Goal: Task Accomplishment & Management: Use online tool/utility

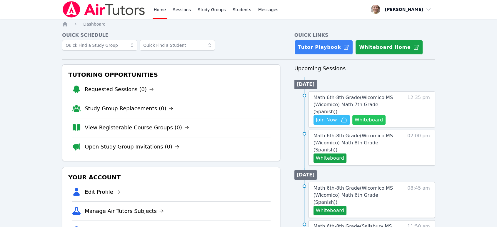
click at [370, 115] on button "Whiteboard" at bounding box center [368, 119] width 33 height 9
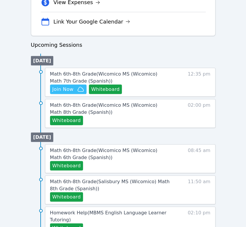
scroll to position [261, 0]
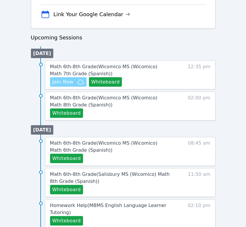
click at [75, 81] on span "Join Now" at bounding box center [68, 81] width 32 height 7
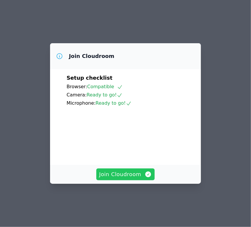
click at [134, 179] on span "Join Cloudroom" at bounding box center [125, 174] width 53 height 8
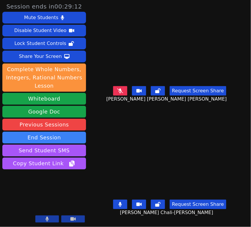
click at [123, 95] on button at bounding box center [120, 90] width 14 height 9
click at [155, 95] on button at bounding box center [158, 90] width 14 height 9
click at [162, 202] on button at bounding box center [158, 204] width 14 height 9
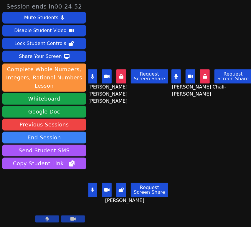
click at [122, 188] on button at bounding box center [121, 190] width 10 height 14
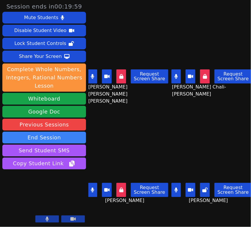
click at [202, 188] on icon at bounding box center [204, 190] width 5 height 5
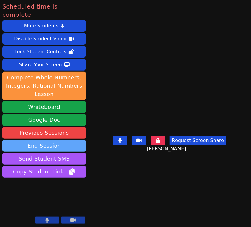
drag, startPoint x: 63, startPoint y: 137, endPoint x: 66, endPoint y: 136, distance: 3.4
click at [66, 140] on button "End Session" at bounding box center [44, 146] width 84 height 12
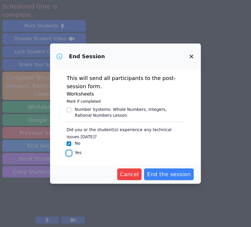
click at [68, 154] on input "Yes" at bounding box center [68, 153] width 5 height 5
checkbox input "true"
checkbox input "false"
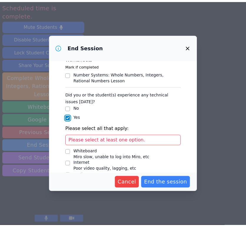
scroll to position [61, 0]
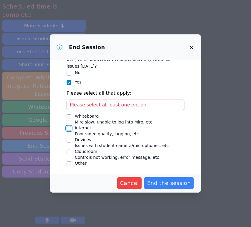
click at [71, 127] on input "Internet Poor video quality, lagging, etc" at bounding box center [68, 128] width 5 height 5
checkbox input "true"
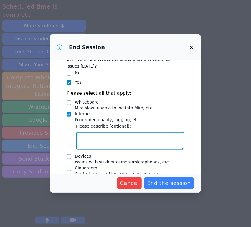
click at [121, 138] on textarea "Internet Poor video quality, lagging, etc" at bounding box center [130, 141] width 108 height 18
type textarea "lagging a bit"
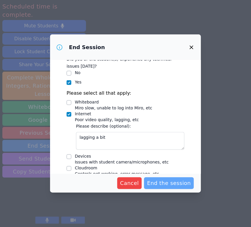
click at [166, 185] on span "End the session" at bounding box center [169, 183] width 44 height 8
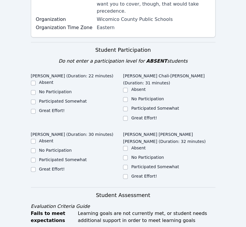
scroll to position [163, 0]
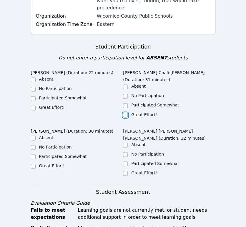
click at [124, 113] on input "Great Effort!" at bounding box center [125, 115] width 5 height 5
checkbox input "true"
click at [34, 164] on input "Great Effort!" at bounding box center [33, 166] width 5 height 5
checkbox input "true"
click at [34, 106] on input "Great Effort!" at bounding box center [33, 108] width 5 height 5
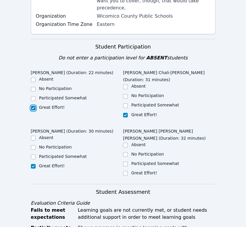
checkbox input "true"
click at [126, 162] on input "Participated Somewhat" at bounding box center [125, 164] width 5 height 5
checkbox input "true"
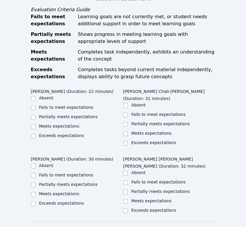
scroll to position [359, 0]
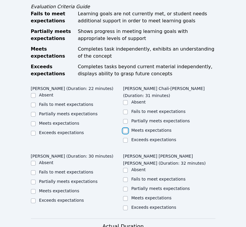
click at [126, 129] on input "Meets expectations" at bounding box center [125, 131] width 5 height 5
checkbox input "true"
click at [32, 121] on input "Meets expectations" at bounding box center [33, 123] width 5 height 5
checkbox input "true"
click at [34, 180] on input "Partially meets expectations" at bounding box center [33, 182] width 5 height 5
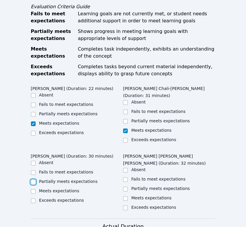
checkbox input "true"
click at [126, 187] on input "Partially meets expectations" at bounding box center [125, 189] width 5 height 5
checkbox input "true"
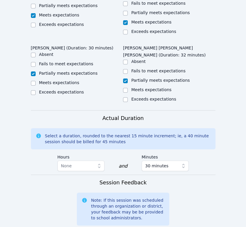
scroll to position [555, 0]
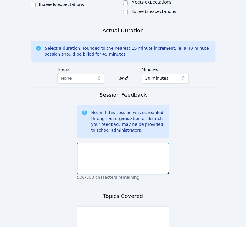
click at [134, 143] on textarea at bounding box center [123, 159] width 92 height 32
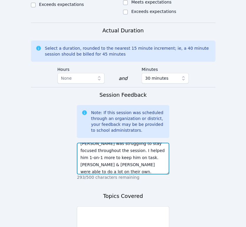
scroll to position [11, 0]
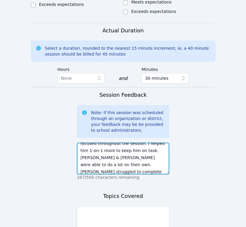
click at [111, 143] on textarea "[PERSON_NAME] was struggling to stay focused throughout the session. I helped h…" at bounding box center [123, 159] width 92 height 32
click at [143, 143] on textarea "[PERSON_NAME] was struggling to stay focused throughout the session. I helped h…" at bounding box center [123, 159] width 92 height 32
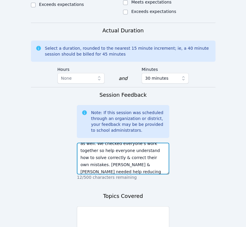
scroll to position [61, 0]
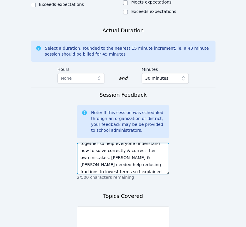
type textarea "[PERSON_NAME] was struggling to stay focused throughout the session. I helped h…"
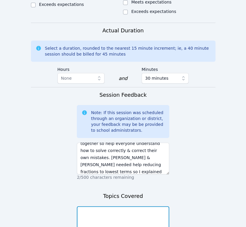
click at [132, 206] on textarea at bounding box center [123, 222] width 92 height 32
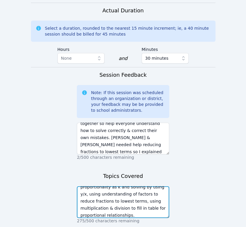
scroll to position [586, 0]
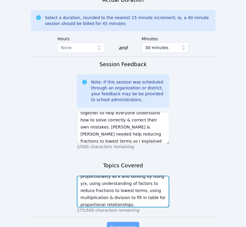
type textarea "understanding the constant of proportionality as k and solving by using y/x, us…"
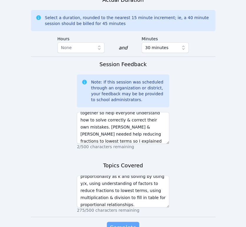
click at [115, 224] on span "Complete" at bounding box center [123, 228] width 26 height 8
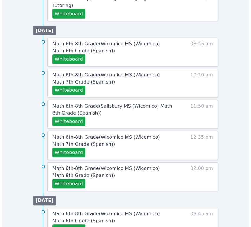
scroll to position [457, 0]
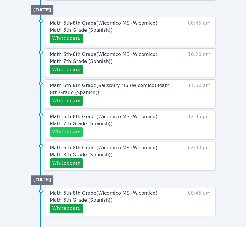
click at [80, 130] on button "Whiteboard" at bounding box center [66, 131] width 33 height 9
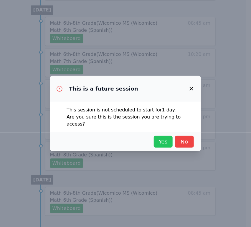
click at [167, 138] on span "Yes" at bounding box center [163, 142] width 13 height 8
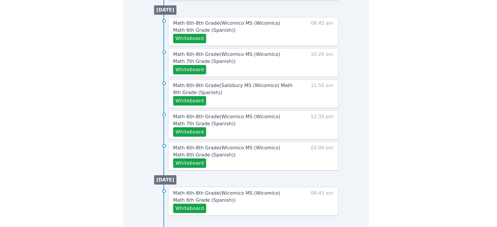
scroll to position [229, 0]
